Goal: Transaction & Acquisition: Book appointment/travel/reservation

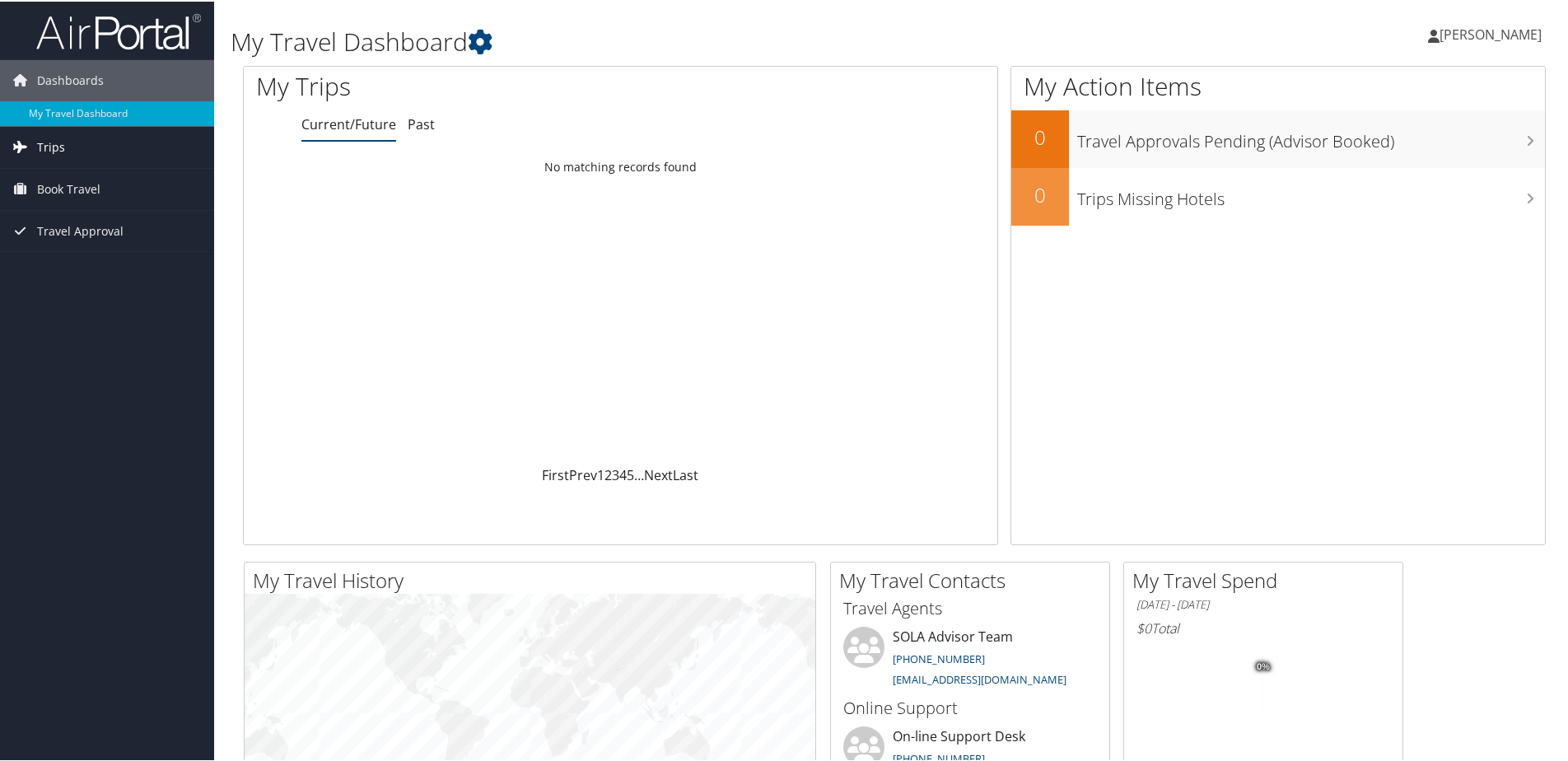
click at [57, 144] on span "Trips" at bounding box center [51, 146] width 28 height 41
click at [59, 143] on span "Trips" at bounding box center [51, 146] width 28 height 41
click at [56, 186] on span "Book Travel" at bounding box center [69, 187] width 63 height 41
click at [72, 279] on span "Travel Approval" at bounding box center [80, 279] width 86 height 41
click at [67, 274] on span "Travel Approval" at bounding box center [80, 279] width 86 height 41
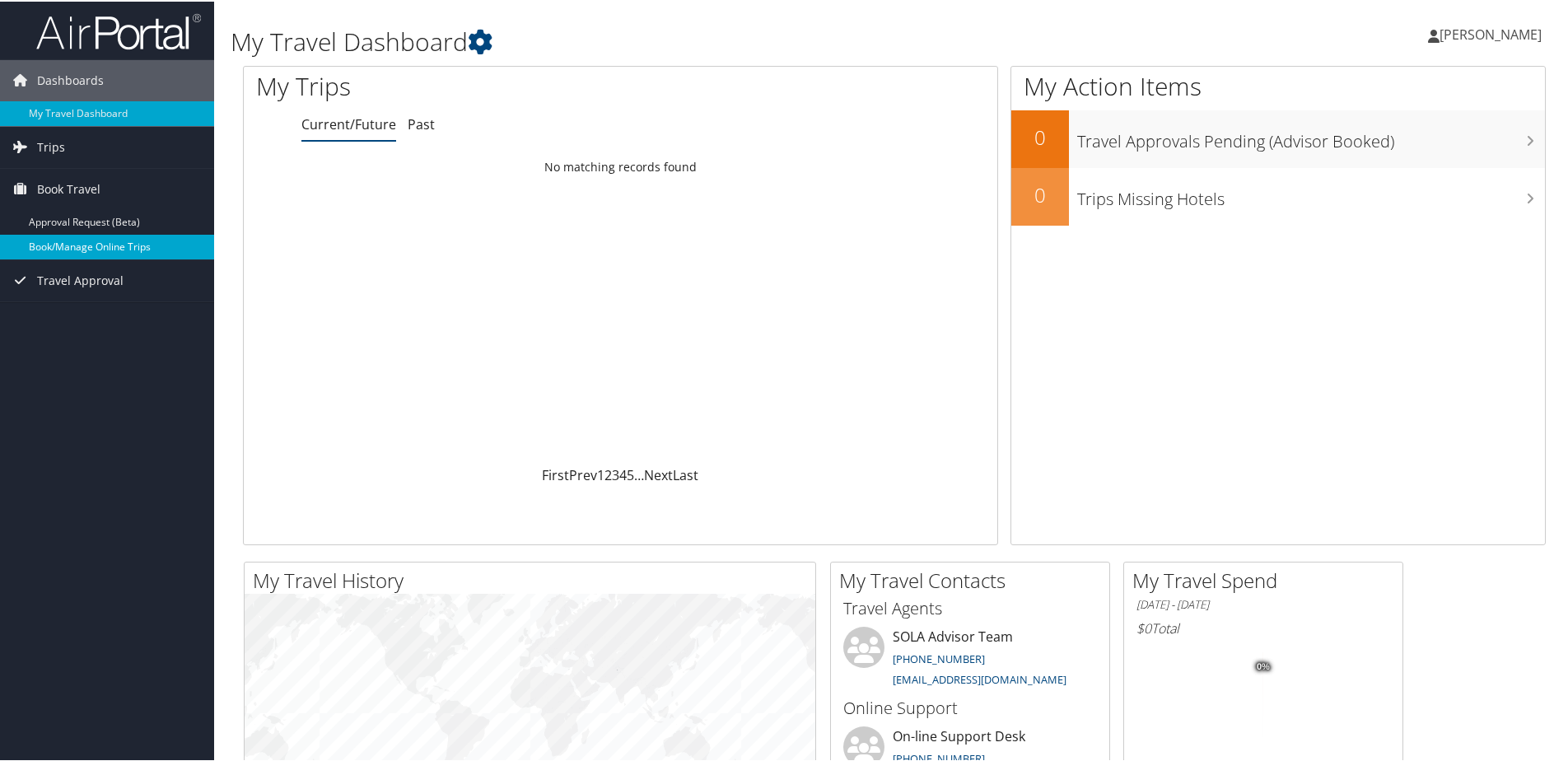
click at [66, 246] on link "Book/Manage Online Trips" at bounding box center [107, 245] width 214 height 25
